Goal: Information Seeking & Learning: Learn about a topic

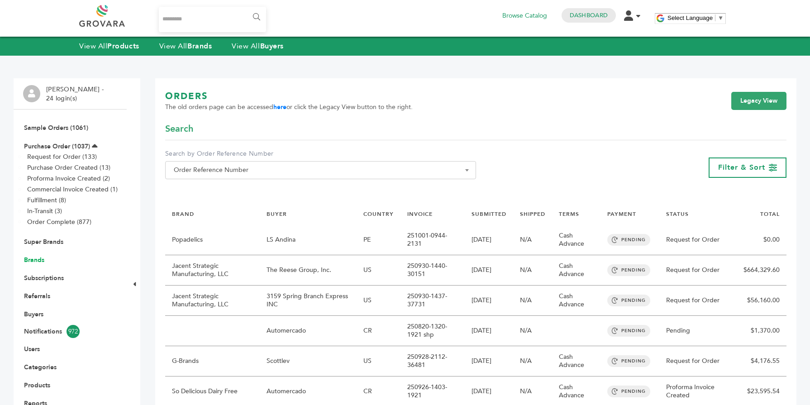
click at [38, 258] on link "Brands" at bounding box center [34, 260] width 20 height 9
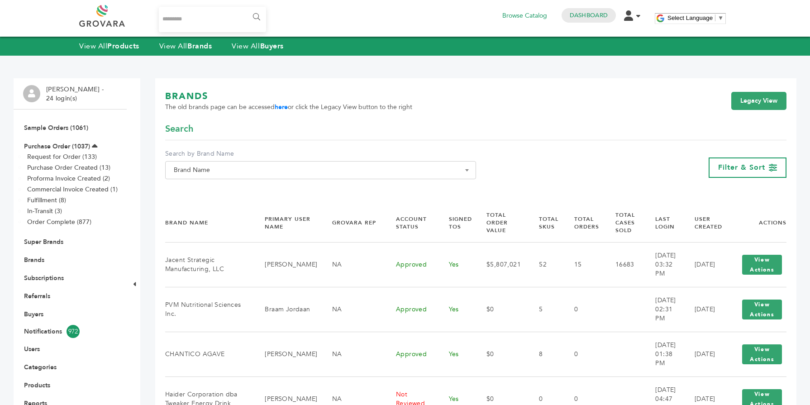
click at [189, 173] on span "Brand Name" at bounding box center [320, 170] width 301 height 13
click at [194, 190] on input "Search" at bounding box center [320, 186] width 306 height 11
click at [197, 43] on strong "Brands" at bounding box center [199, 46] width 24 height 10
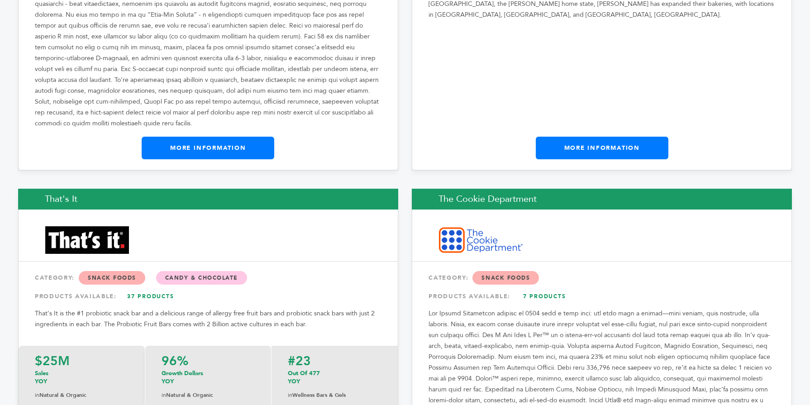
scroll to position [15249, 0]
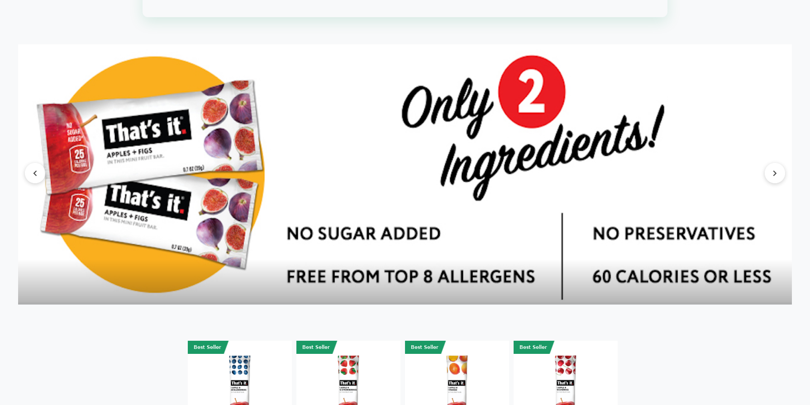
scroll to position [1212, 0]
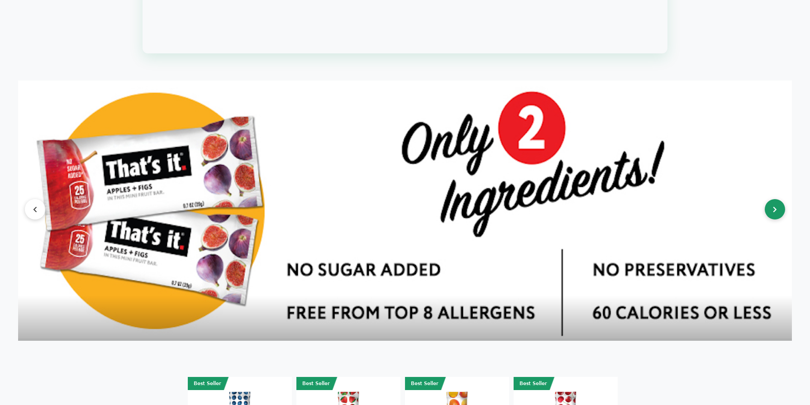
click at [774, 219] on button at bounding box center [775, 209] width 20 height 20
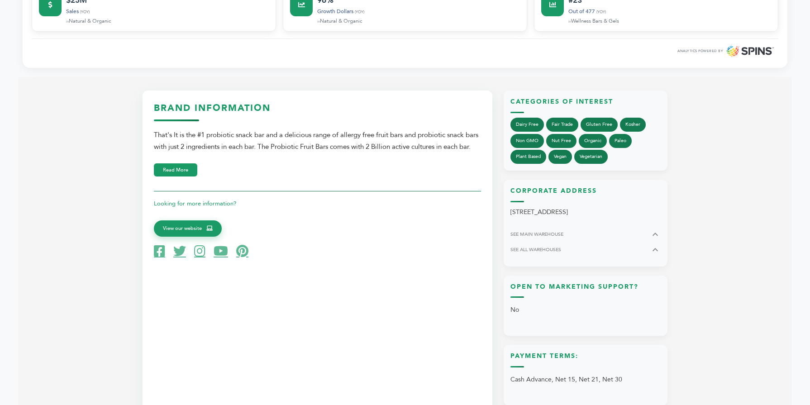
scroll to position [326, 0]
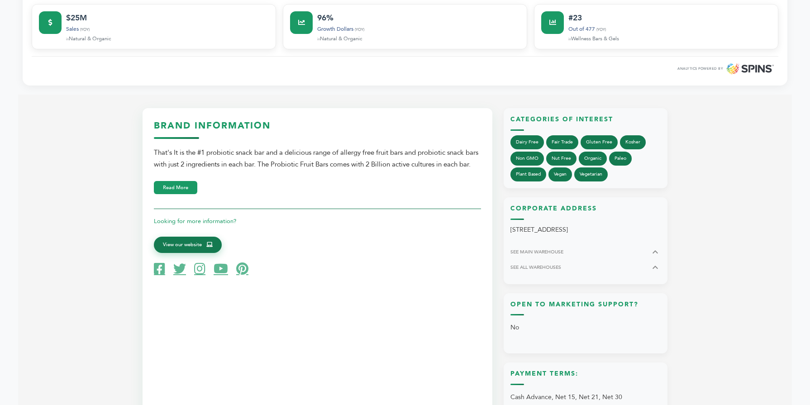
click at [201, 249] on span "View our website" at bounding box center [182, 245] width 39 height 8
click at [220, 275] on icon at bounding box center [221, 268] width 14 height 13
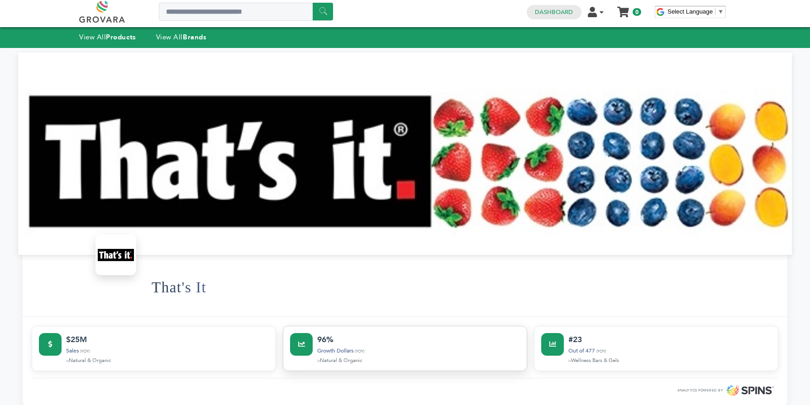
scroll to position [0, 0]
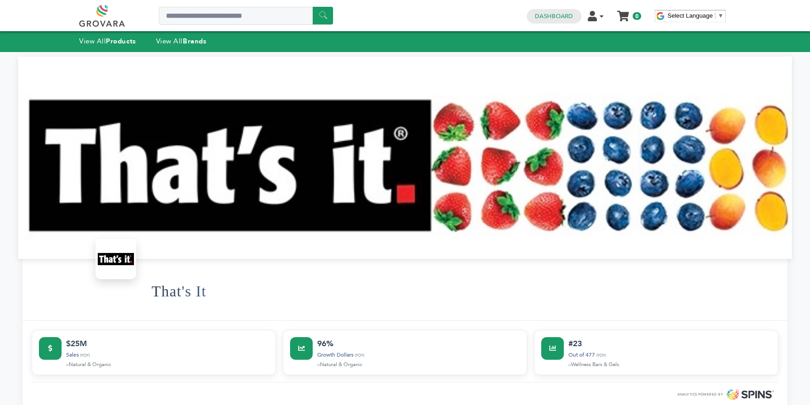
click at [185, 46] on div "View All Products View All Brands" at bounding box center [151, 42] width 145 height 12
click at [183, 47] on div "View All Products View All Brands" at bounding box center [151, 42] width 145 height 12
click at [180, 42] on link "View All Brands" at bounding box center [181, 41] width 51 height 9
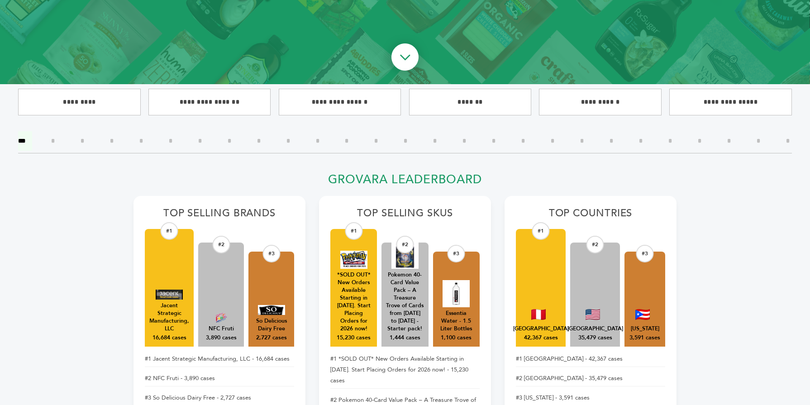
scroll to position [271, 0]
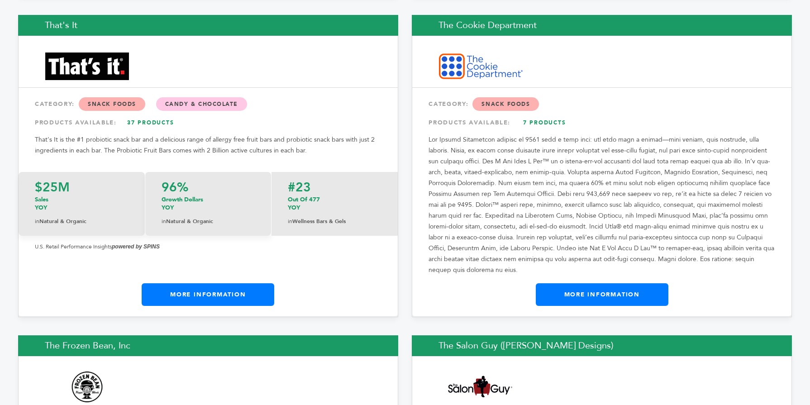
scroll to position [15443, 0]
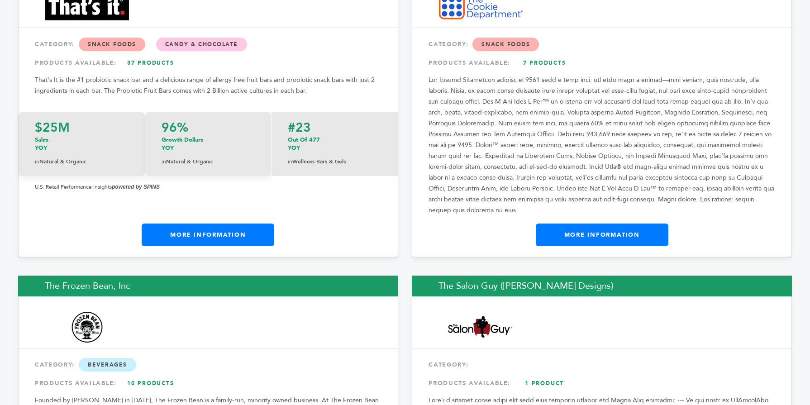
click at [636, 223] on link "More Information" at bounding box center [602, 234] width 133 height 23
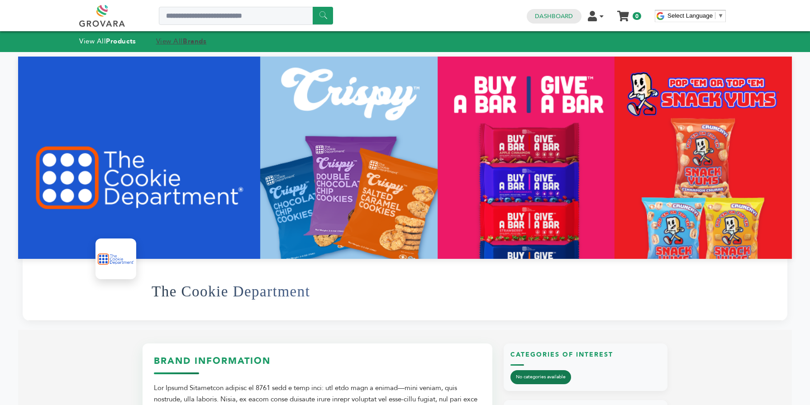
click at [189, 40] on strong "Brands" at bounding box center [195, 41] width 24 height 9
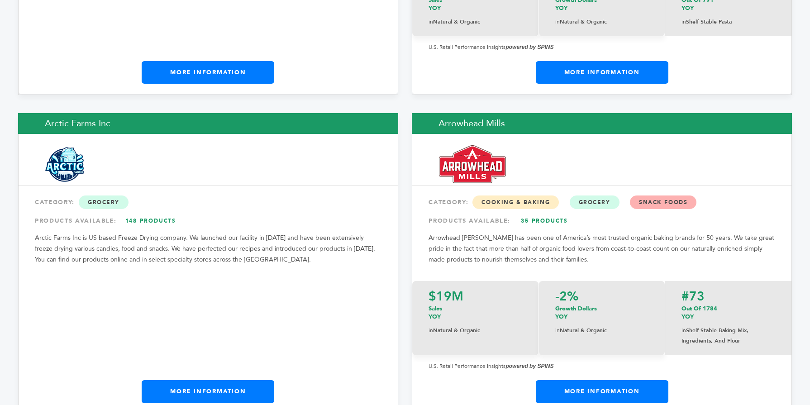
scroll to position [1327, 0]
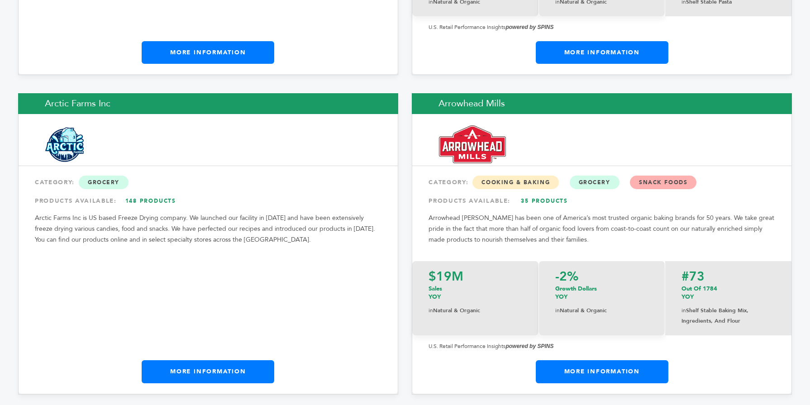
click at [257, 324] on div "Arctic Farms Inc CATEGORY: Grocery PRODUCTS AVAILABLE: 148 Products Arctic Farm…" at bounding box center [208, 243] width 380 height 301
click at [251, 360] on link "More Information" at bounding box center [208, 371] width 133 height 23
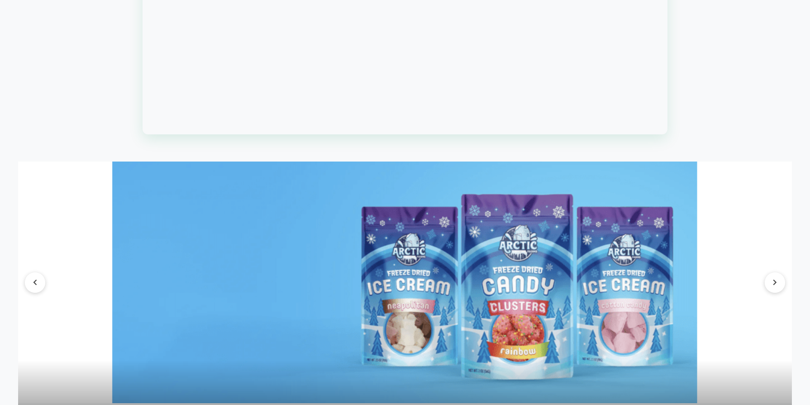
scroll to position [941, 0]
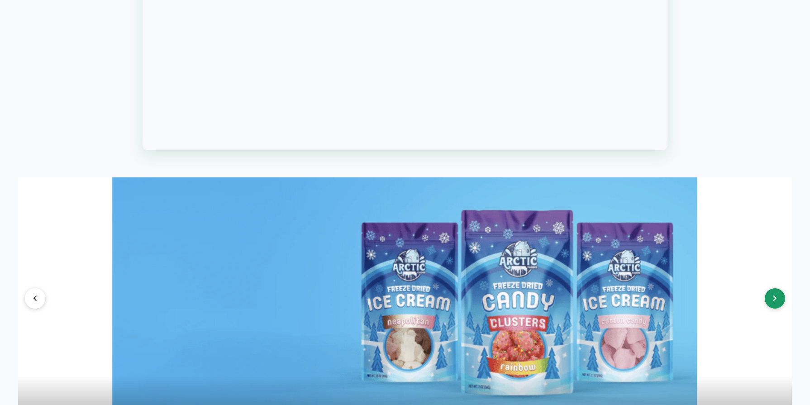
click at [782, 296] on button at bounding box center [775, 298] width 20 height 20
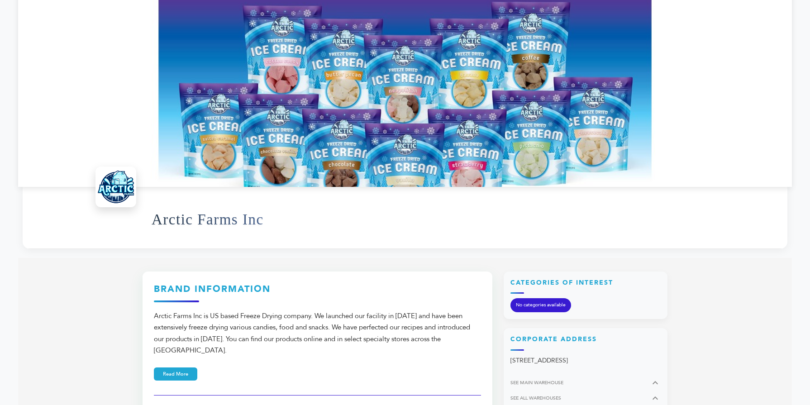
scroll to position [40, 0]
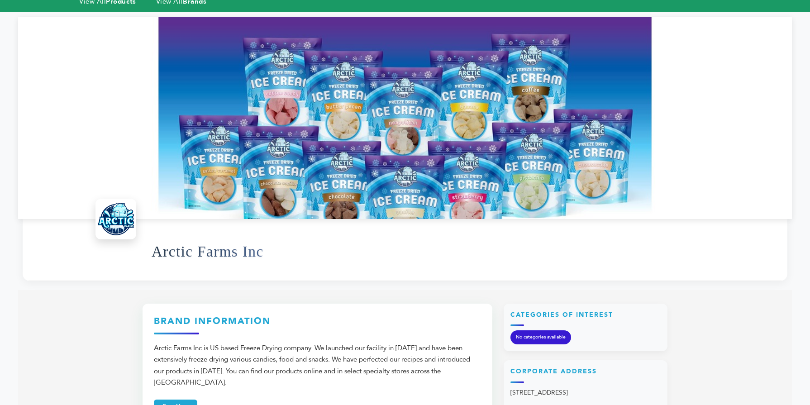
click at [127, 96] on div at bounding box center [405, 118] width 774 height 203
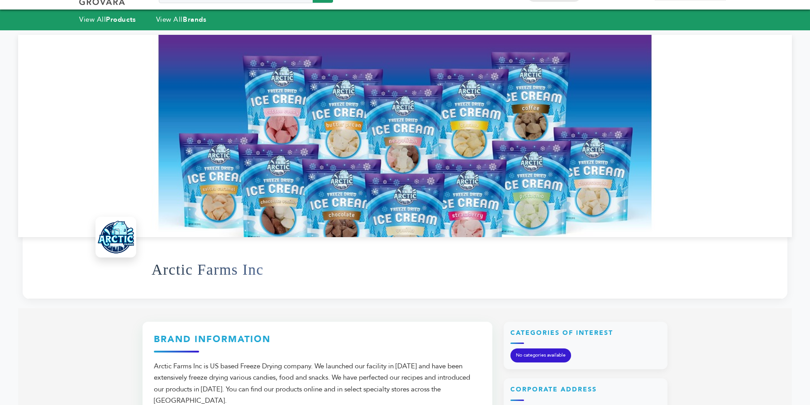
scroll to position [4, 0]
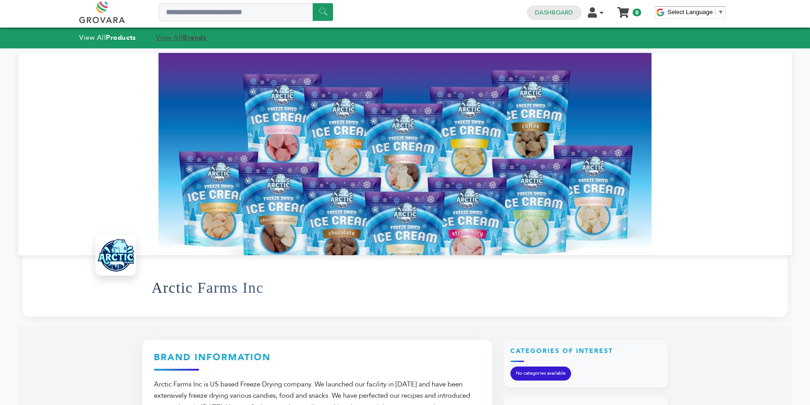
click at [172, 39] on link "View All Brands" at bounding box center [181, 37] width 51 height 9
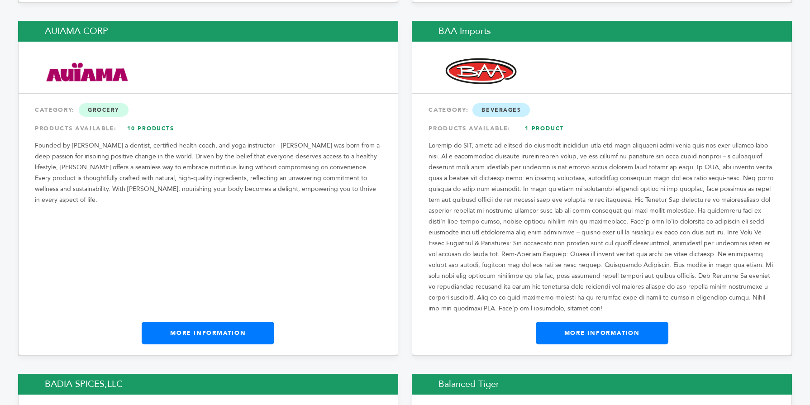
scroll to position [1744, 0]
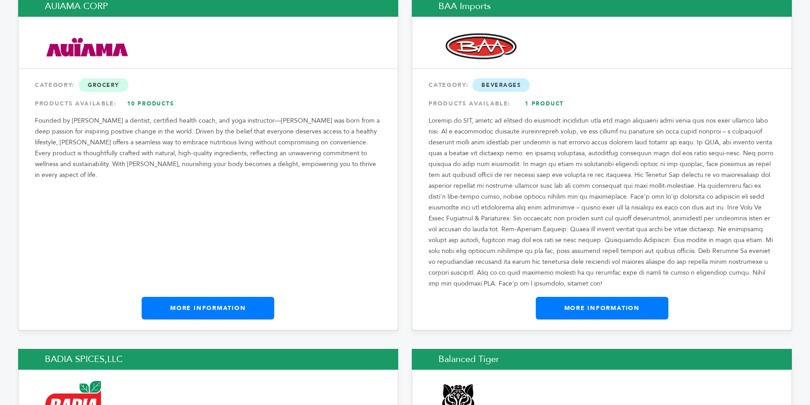
click at [206, 297] on link "More Information" at bounding box center [208, 308] width 133 height 23
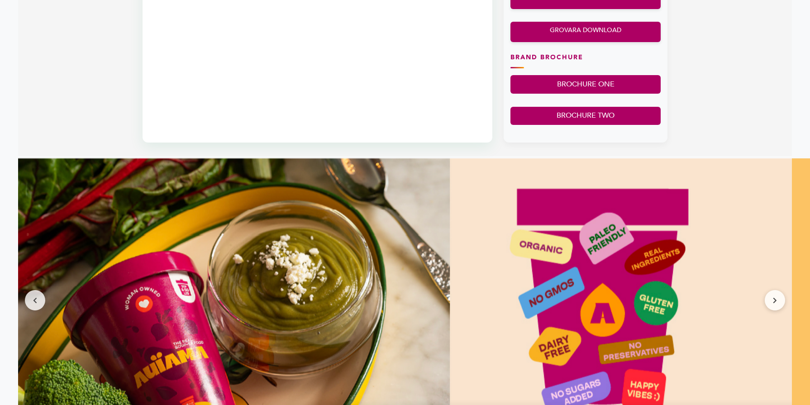
scroll to position [688, 0]
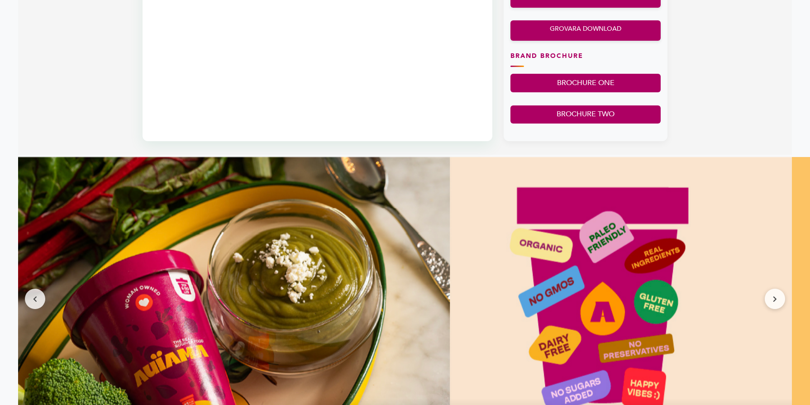
click at [764, 295] on img at bounding box center [405, 299] width 774 height 284
click at [770, 297] on button at bounding box center [775, 299] width 20 height 20
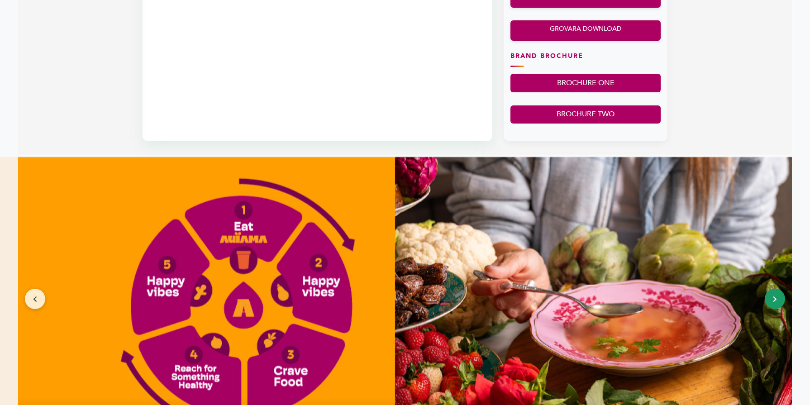
click at [770, 296] on button at bounding box center [775, 299] width 20 height 20
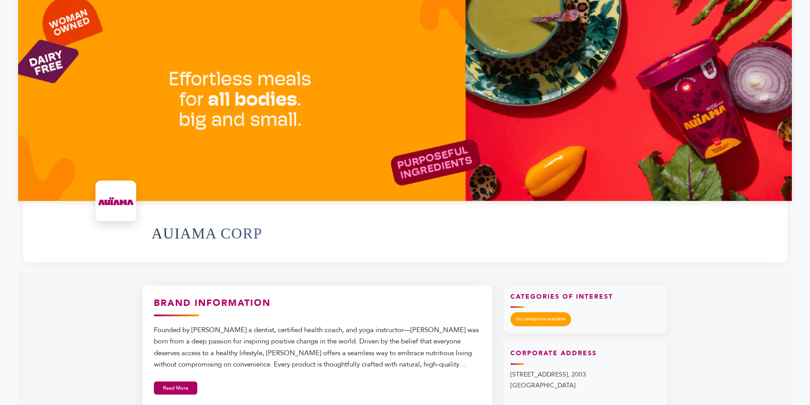
scroll to position [54, 0]
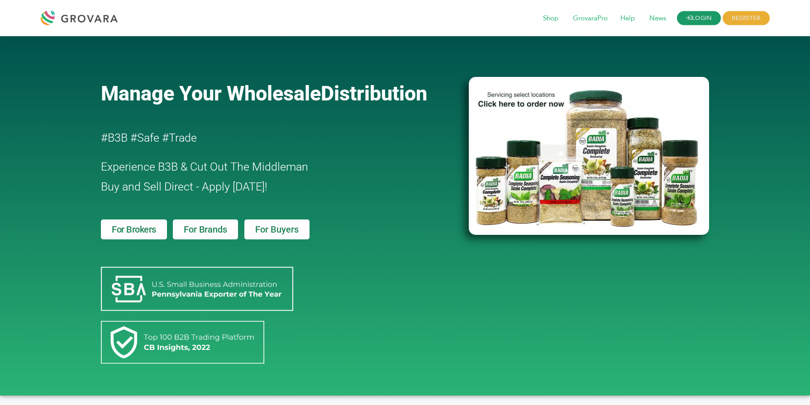
click at [702, 14] on link "LOGIN" at bounding box center [699, 18] width 44 height 14
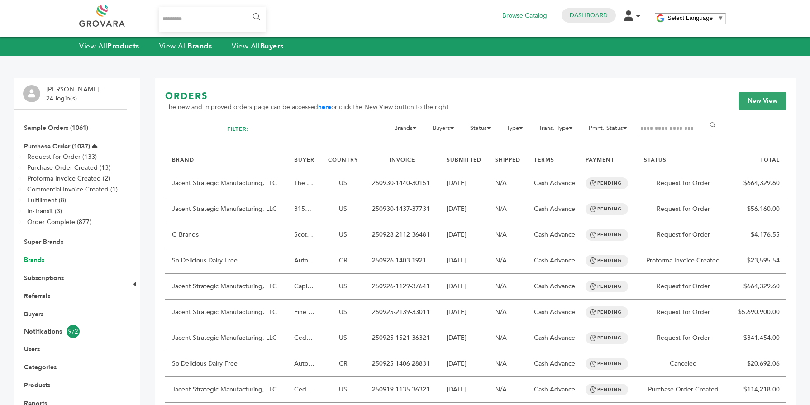
click at [38, 258] on link "Brands" at bounding box center [34, 260] width 20 height 9
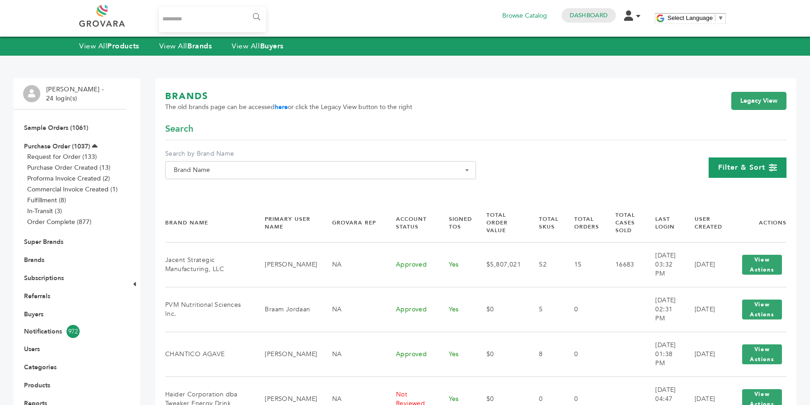
click at [755, 164] on span "Filter & Sort" at bounding box center [741, 167] width 47 height 10
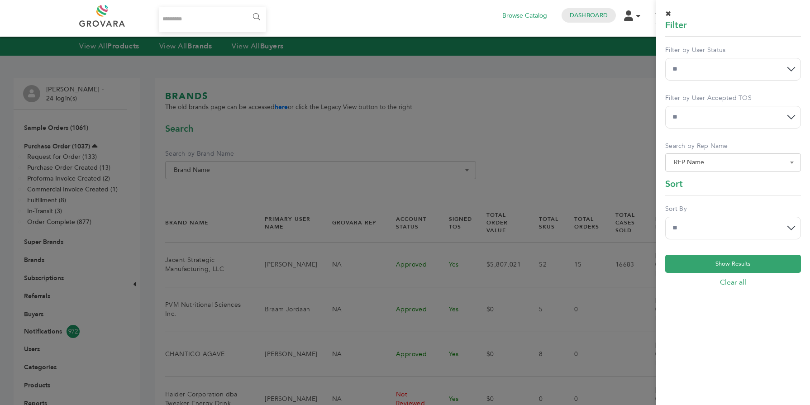
click at [756, 84] on div "**********" at bounding box center [733, 66] width 136 height 41
click at [744, 77] on select "**********" at bounding box center [733, 69] width 136 height 23
select select "*"
click at [665, 58] on select "**********" at bounding box center [733, 69] width 136 height 23
click at [740, 232] on select "**********" at bounding box center [733, 228] width 136 height 23
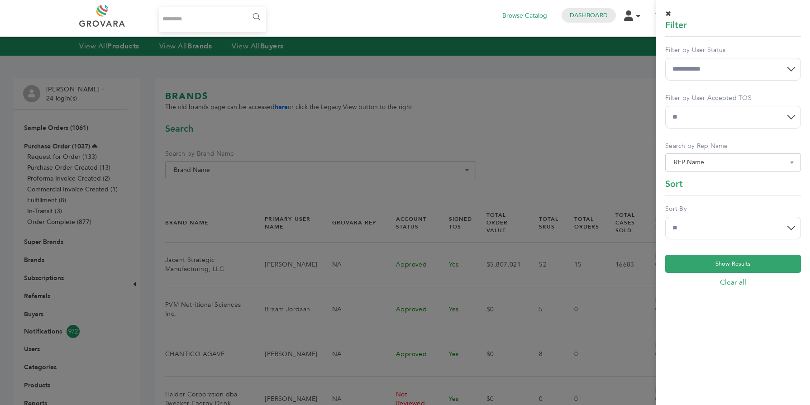
click at [714, 232] on select "**********" at bounding box center [733, 228] width 136 height 23
select select "******"
click at [665, 217] on select "**********" at bounding box center [733, 228] width 136 height 23
click at [699, 263] on button "Show Results" at bounding box center [733, 264] width 136 height 18
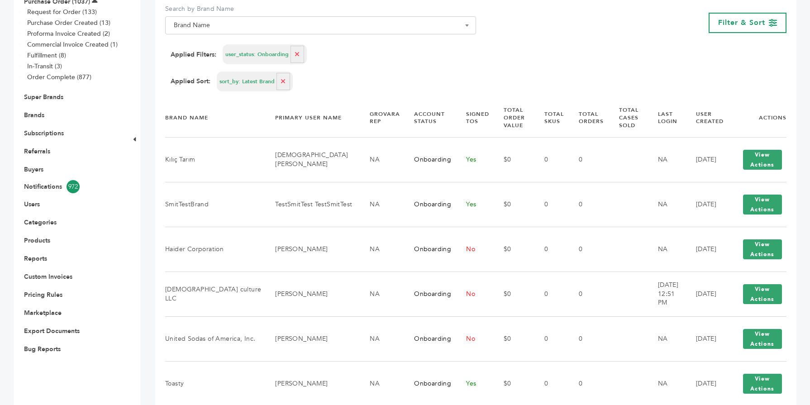
scroll to position [163, 0]
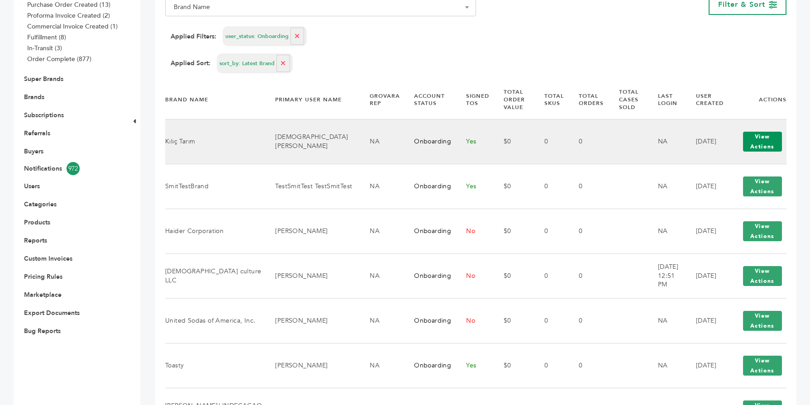
click at [767, 145] on button "View Actions" at bounding box center [762, 142] width 39 height 20
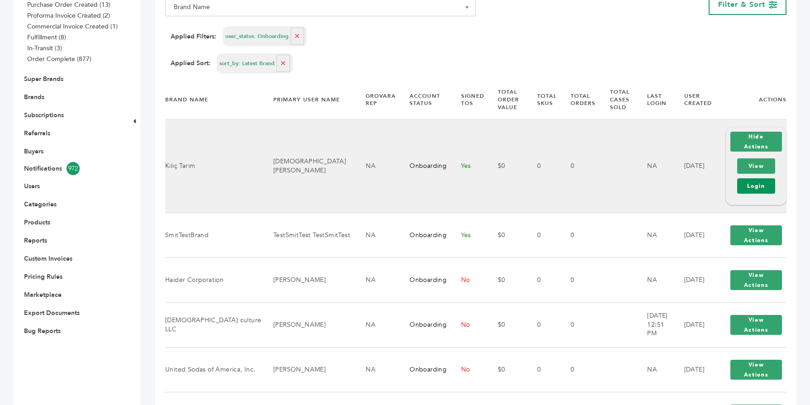
click at [759, 183] on link "Login" at bounding box center [756, 185] width 38 height 15
